Goal: Information Seeking & Learning: Learn about a topic

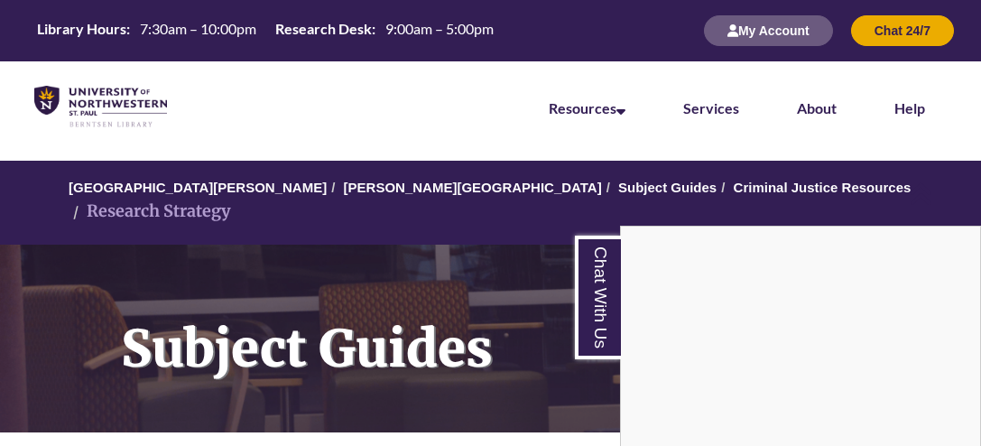
click at [805, 136] on div "Chat With Us" at bounding box center [490, 223] width 981 height 446
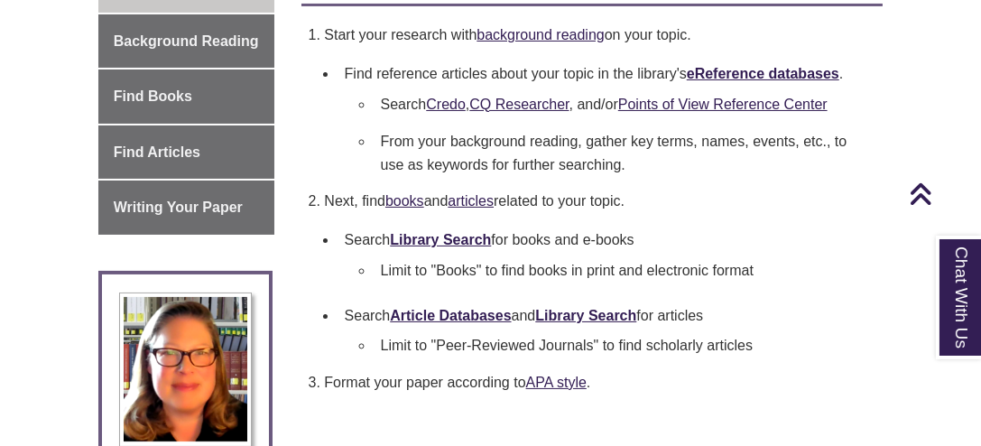
scroll to position [579, 0]
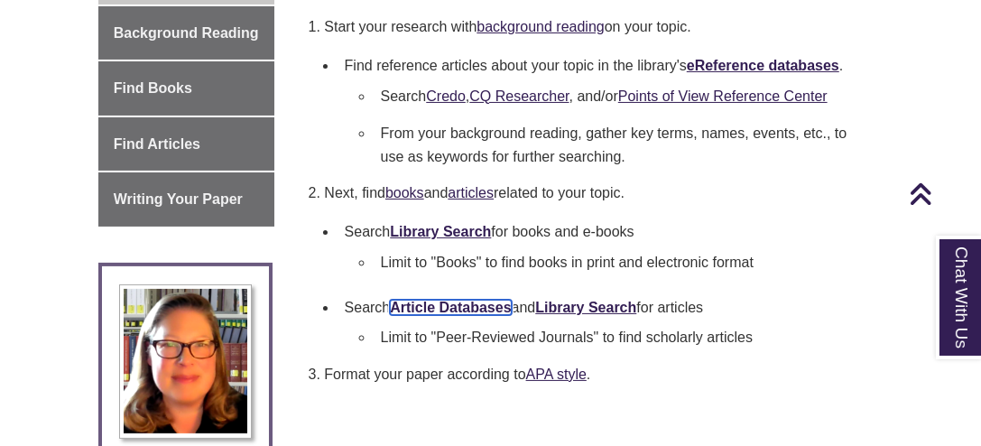
click at [485, 300] on link "Article Databases" at bounding box center [450, 307] width 121 height 15
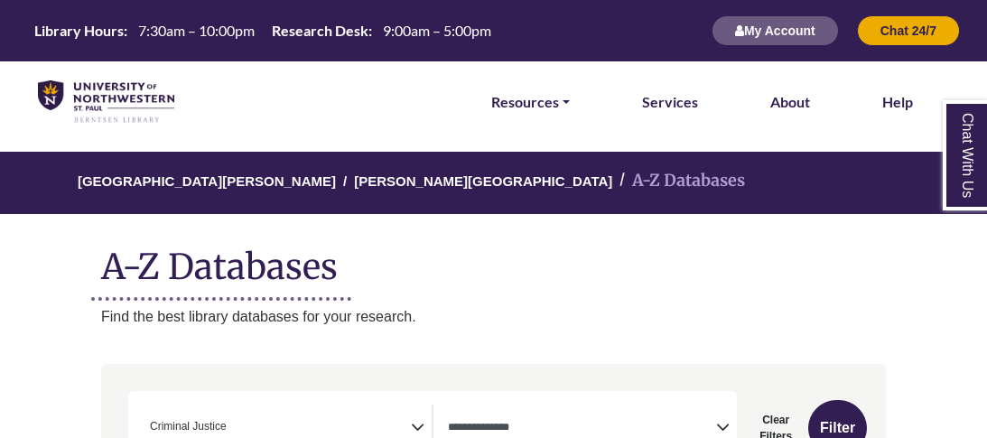
select select "Database Types Filter"
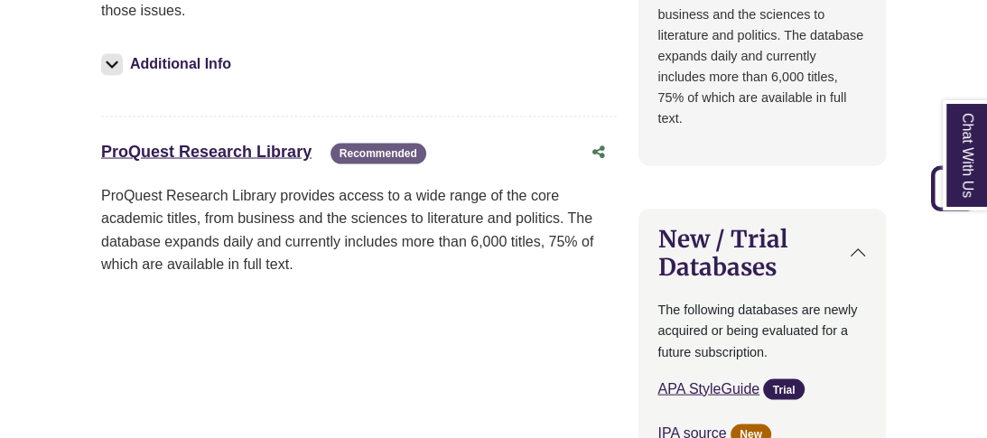
scroll to position [1918, 0]
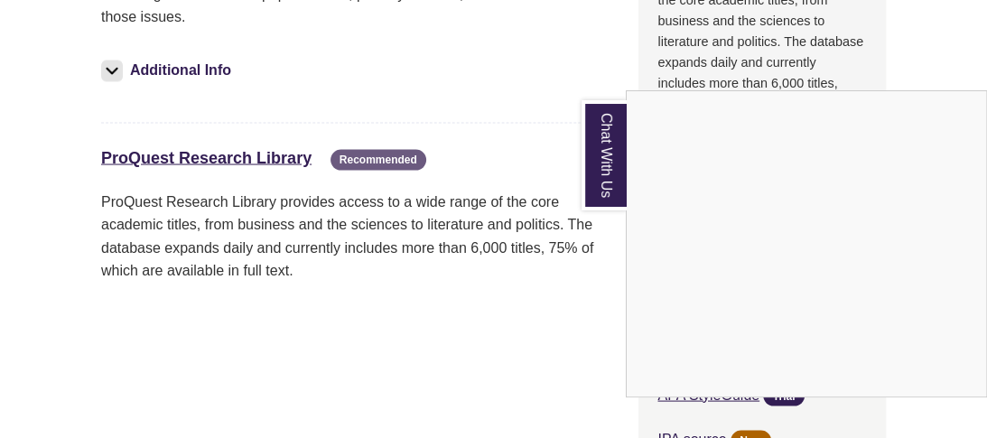
click at [268, 155] on div "Chat With Us" at bounding box center [493, 219] width 987 height 438
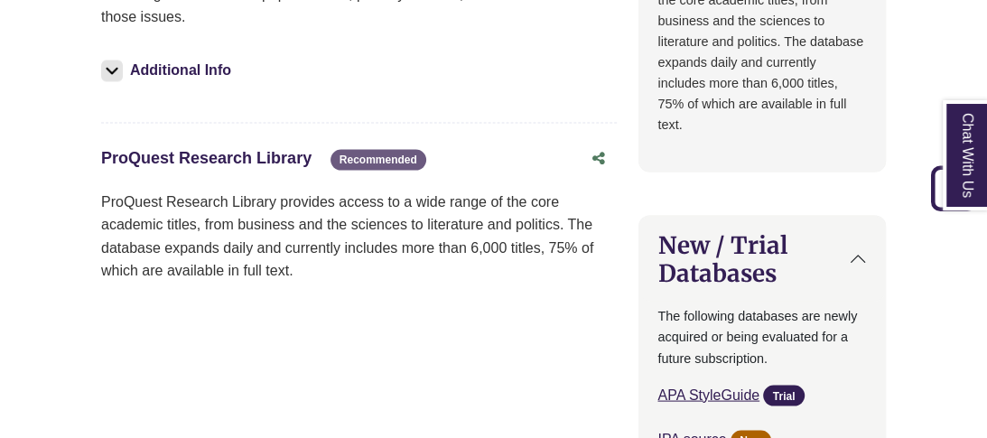
click at [263, 149] on link "ProQuest Research Library This link opens in a new window" at bounding box center [206, 158] width 210 height 18
